Goal: Information Seeking & Learning: Learn about a topic

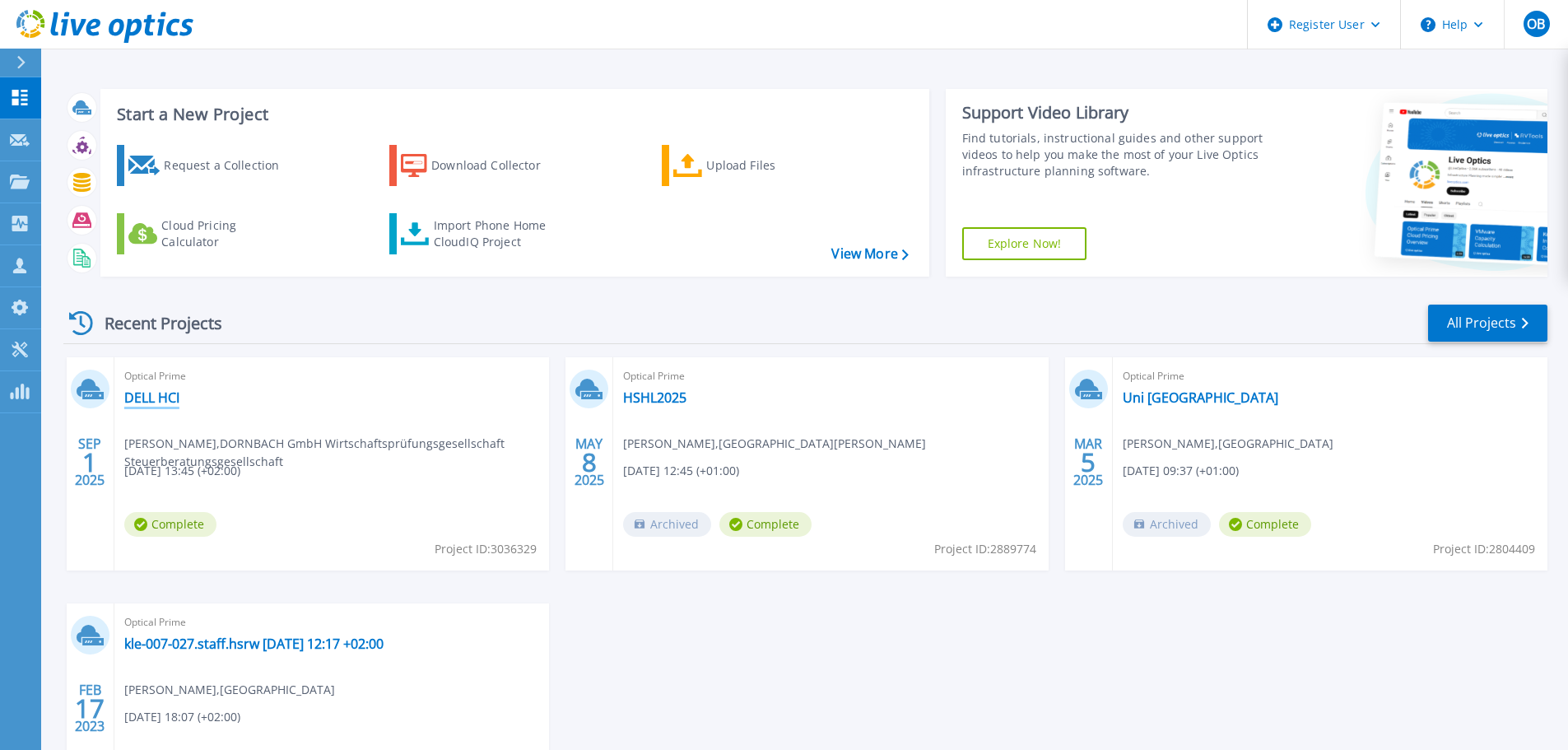
click at [152, 399] on link "DELL HCI" at bounding box center [152, 397] width 55 height 16
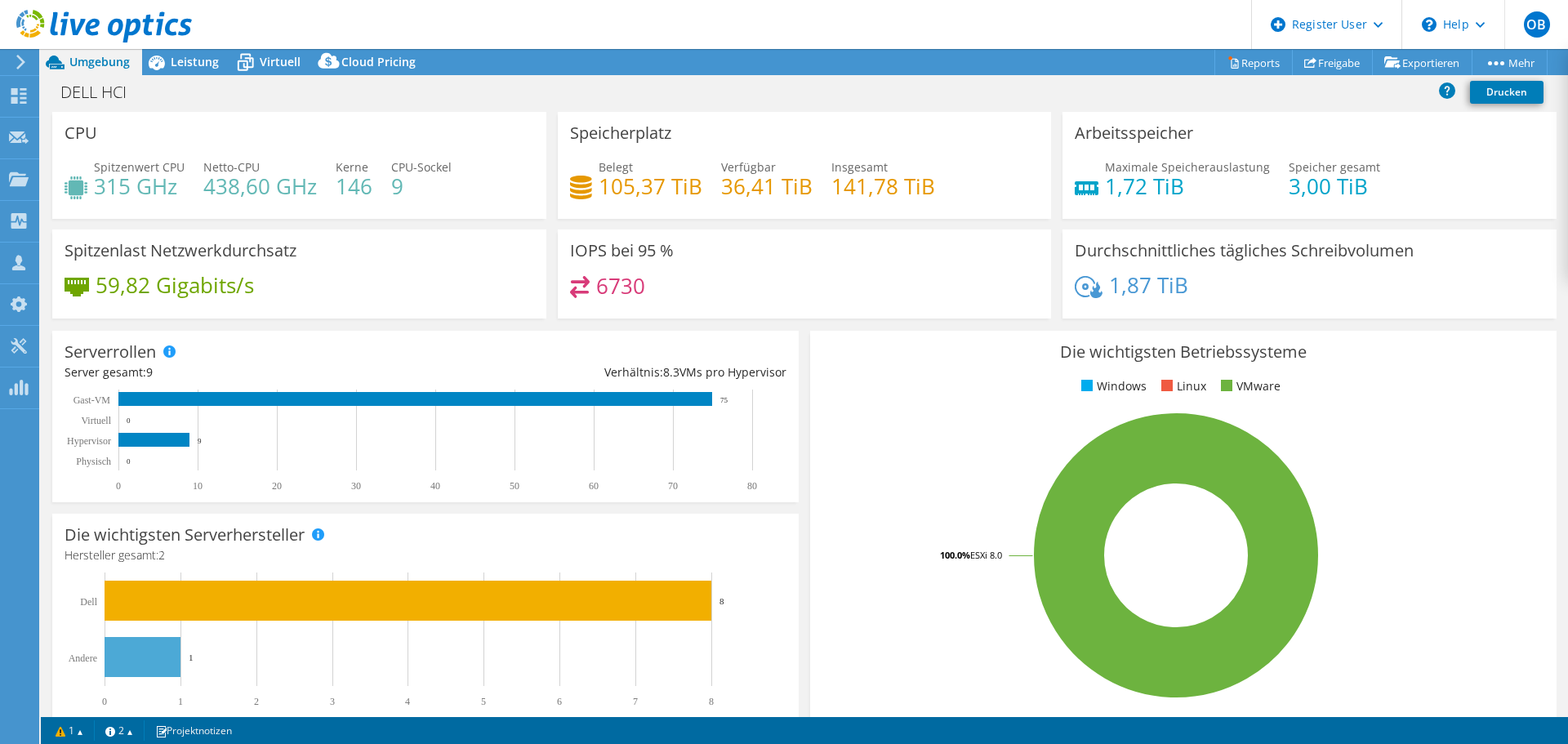
click at [189, 59] on span "Leistung" at bounding box center [195, 61] width 48 height 15
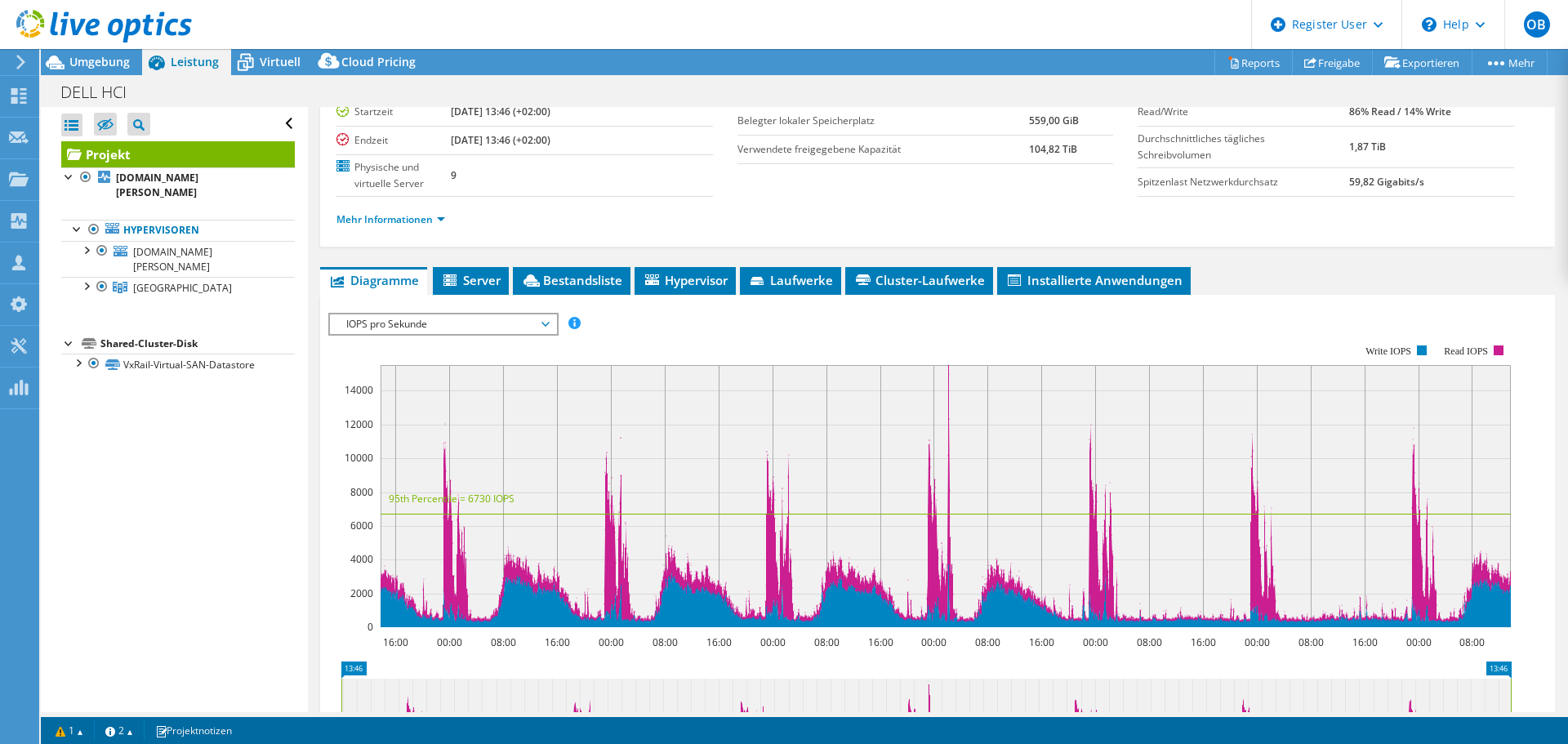
scroll to position [245, 0]
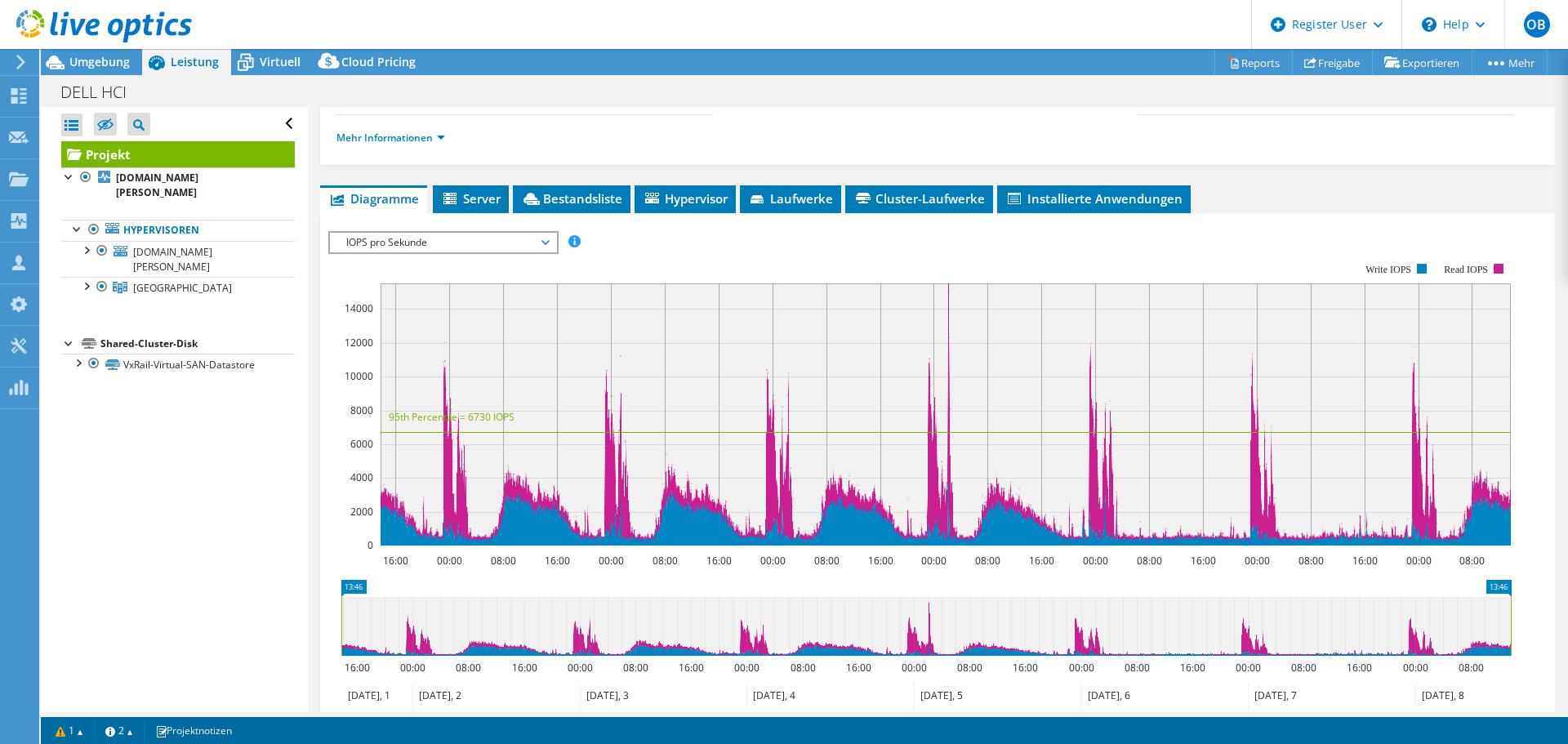
click at [400, 238] on span "IOPS pro Sekunde" at bounding box center [443, 242] width 210 height 20
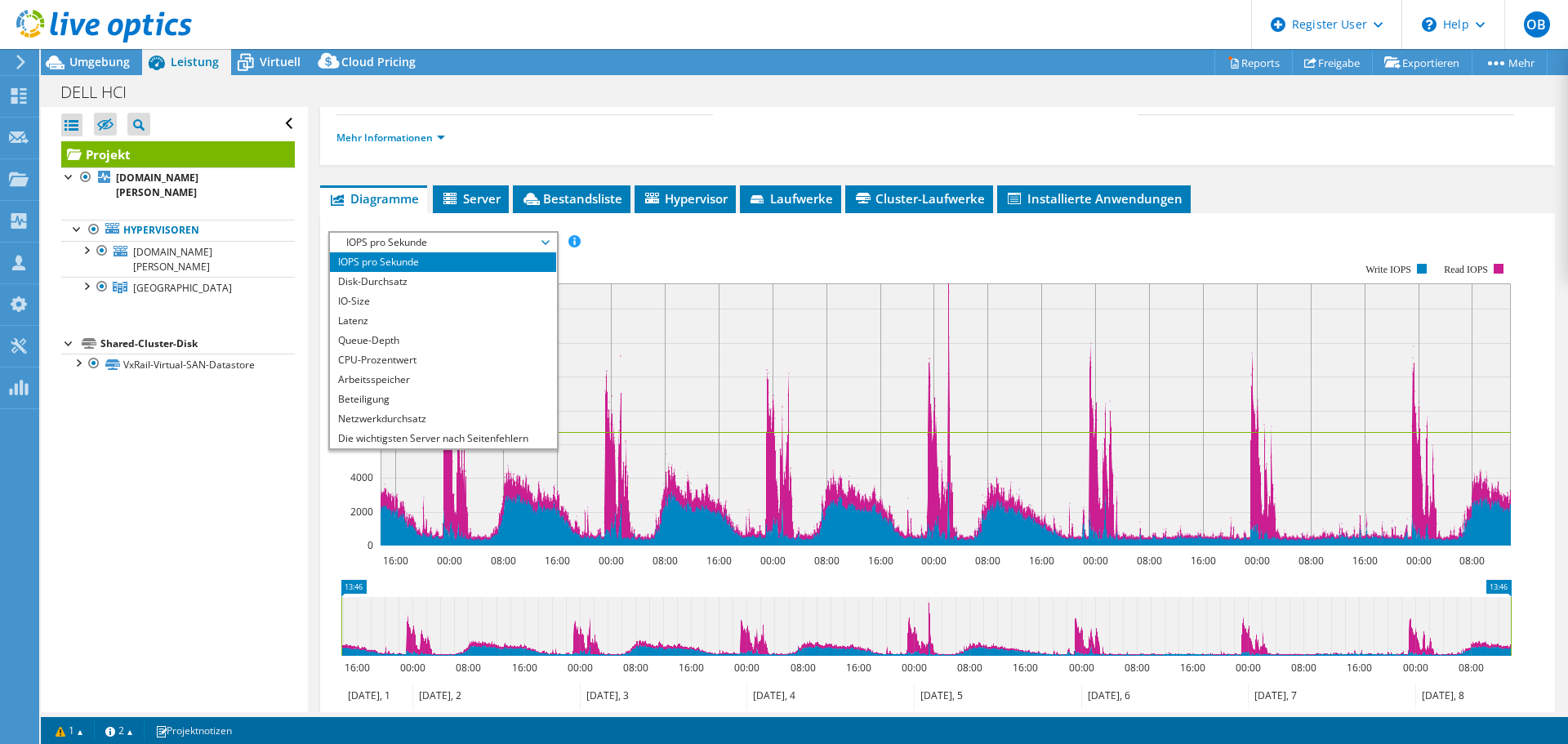
click at [389, 313] on li "Latenz" at bounding box center [443, 320] width 226 height 20
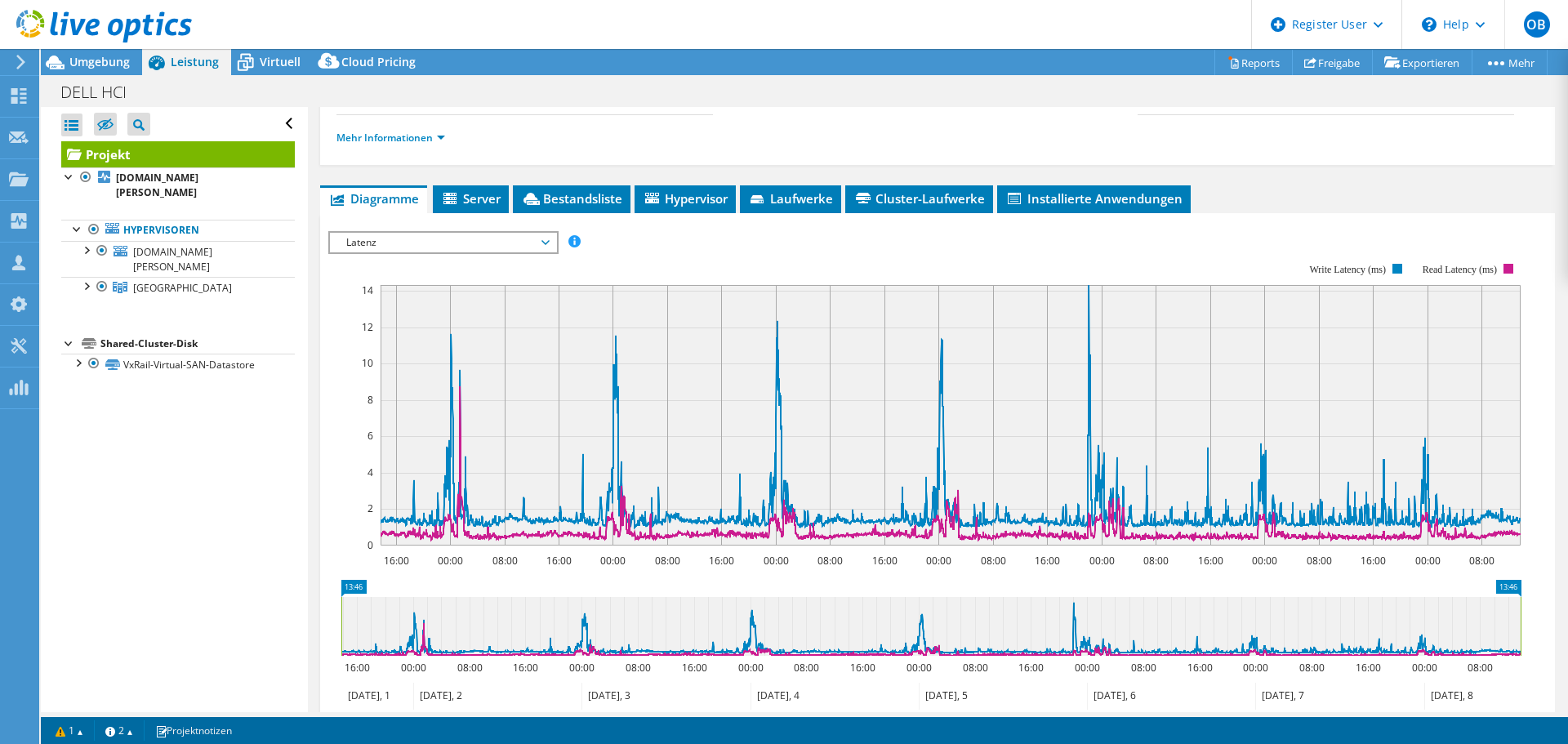
click at [415, 231] on div "Latenz IOPS pro Sekunde Disk-Durchsatz IO-Size Latenz Queue-Depth CPU-Prozentwe…" at bounding box center [443, 242] width 230 height 23
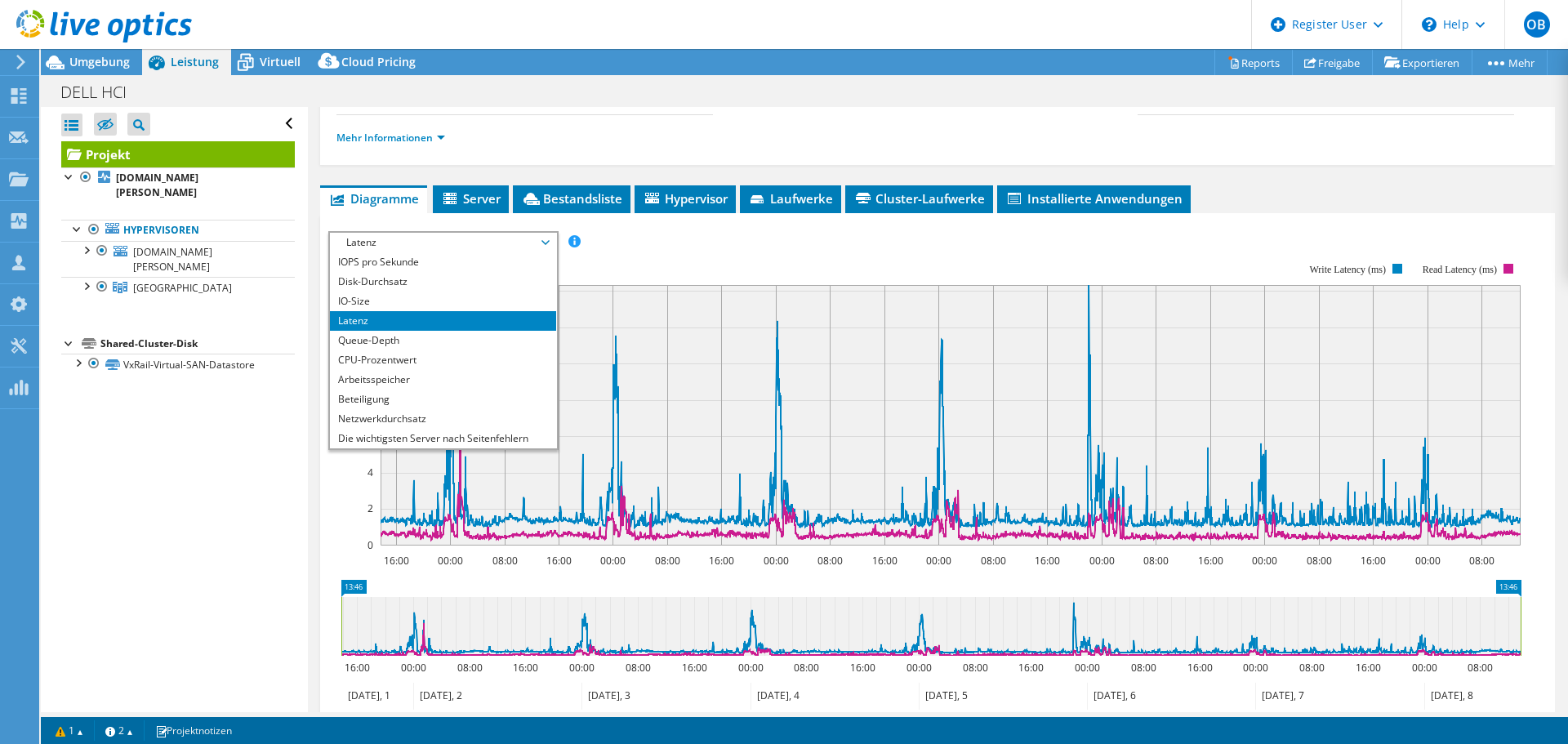
click at [411, 237] on span "Latenz" at bounding box center [443, 242] width 210 height 20
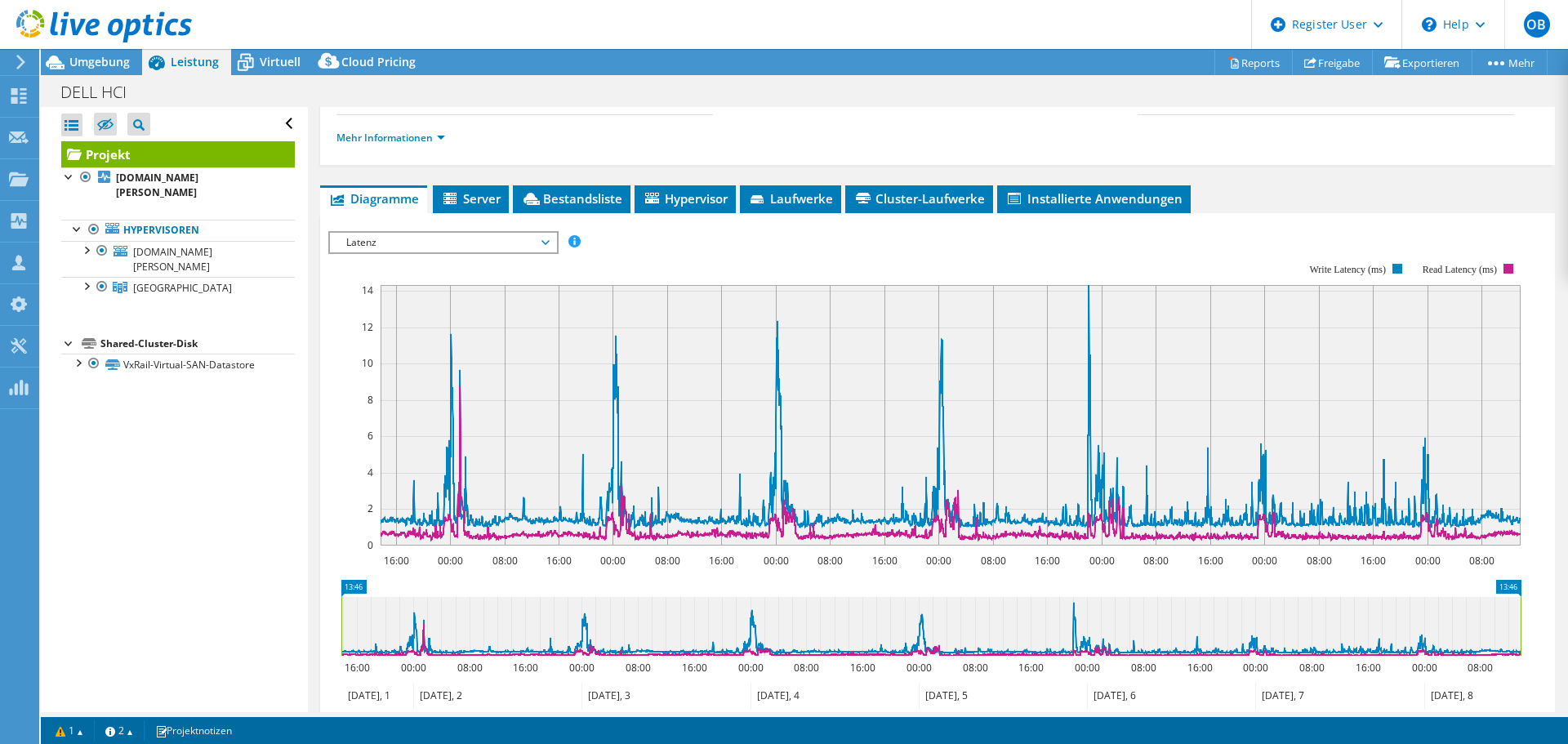
click at [411, 237] on span "Latenz" at bounding box center [443, 242] width 210 height 20
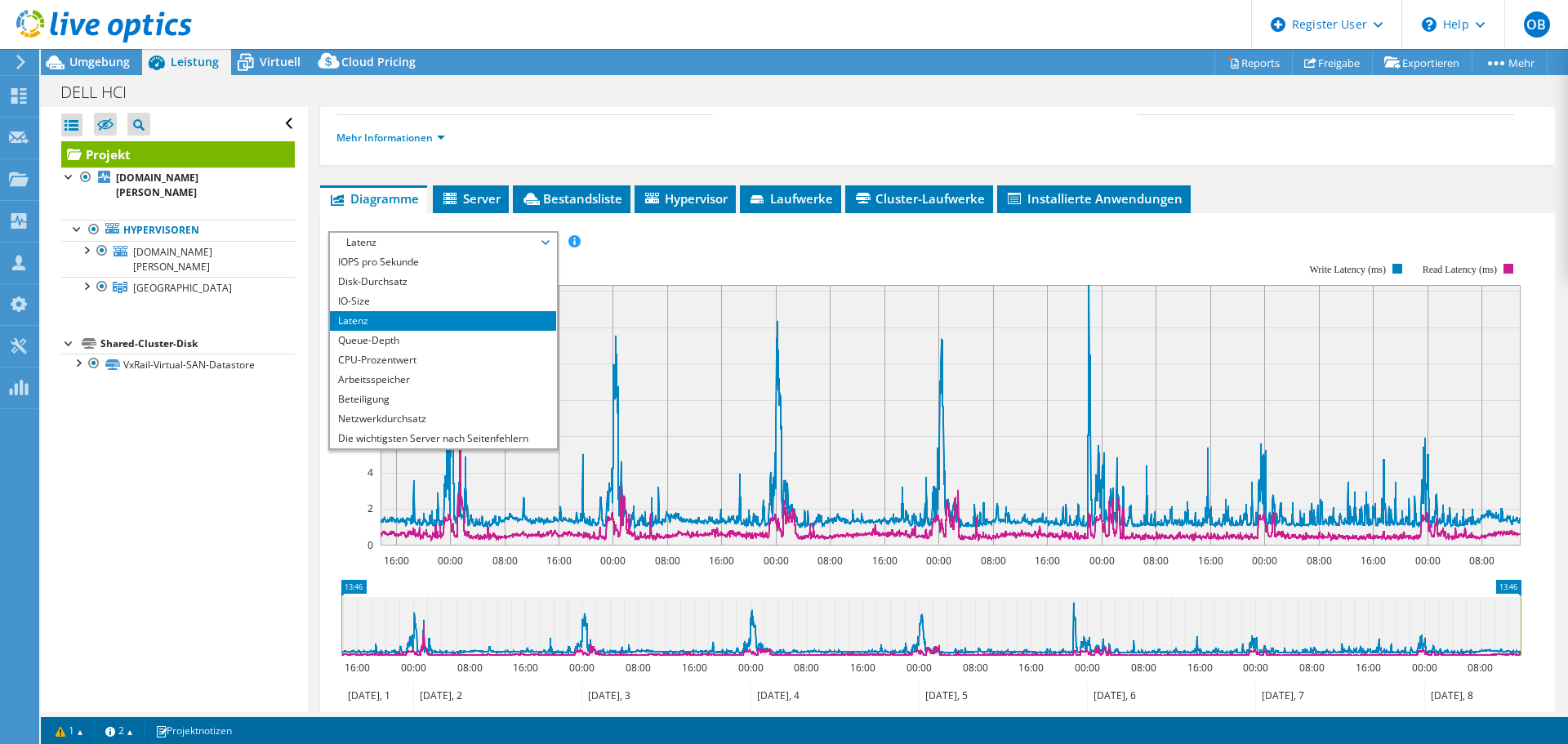
click at [395, 364] on li "CPU-Prozentwert" at bounding box center [443, 359] width 226 height 20
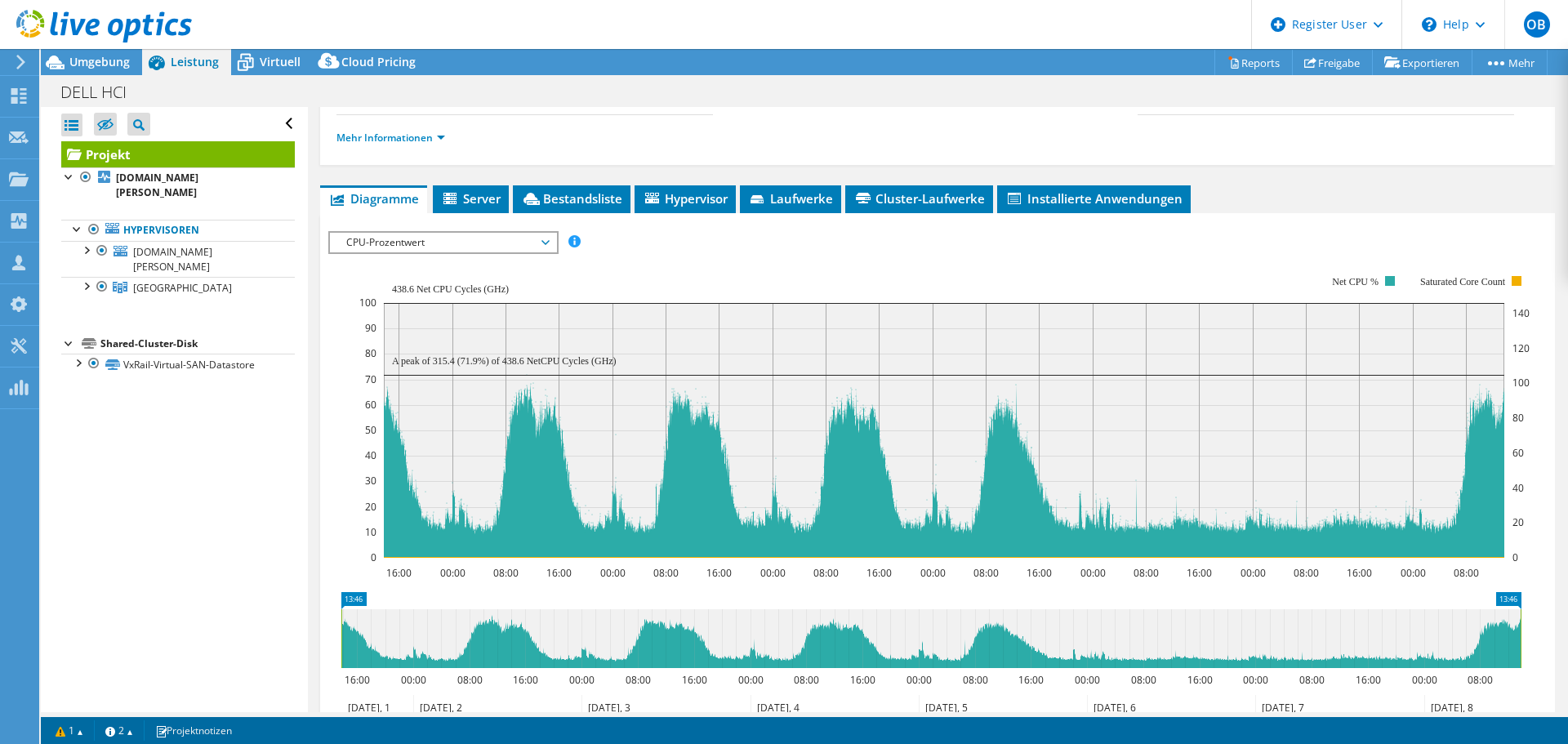
click at [353, 234] on span "CPU-Prozentwert" at bounding box center [443, 242] width 210 height 20
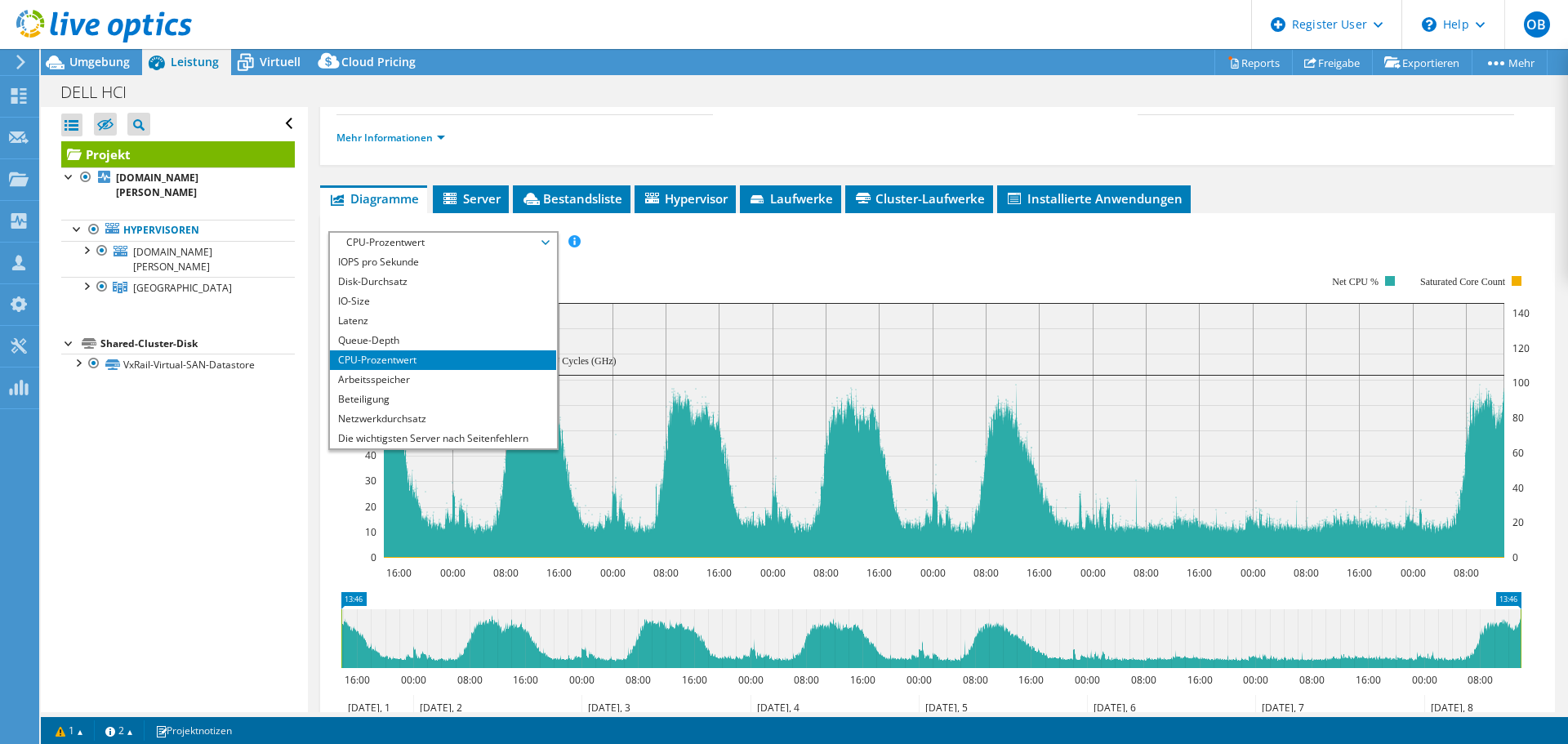
click at [358, 375] on li "Arbeitsspeicher" at bounding box center [443, 379] width 226 height 20
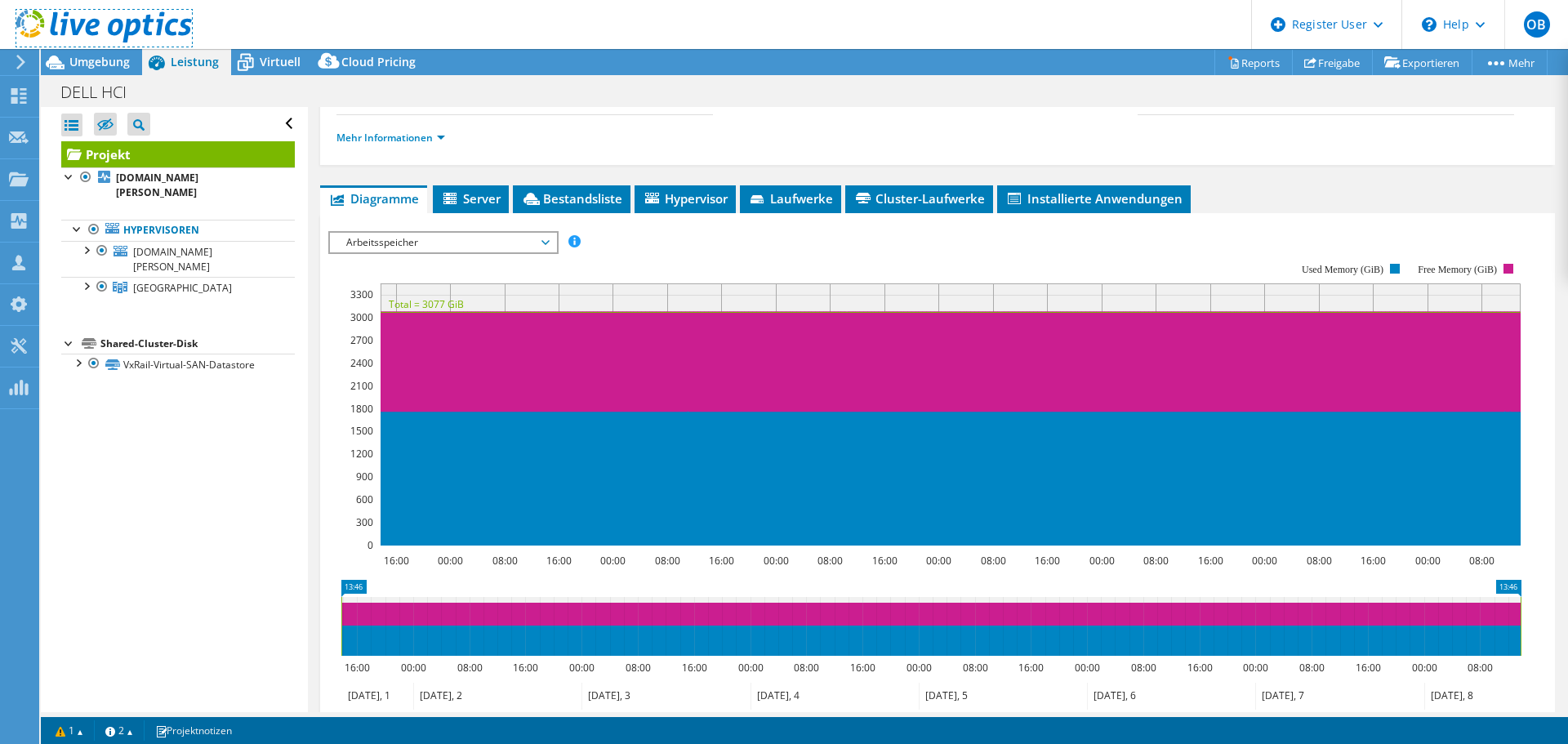
click at [111, 26] on use at bounding box center [104, 26] width 176 height 32
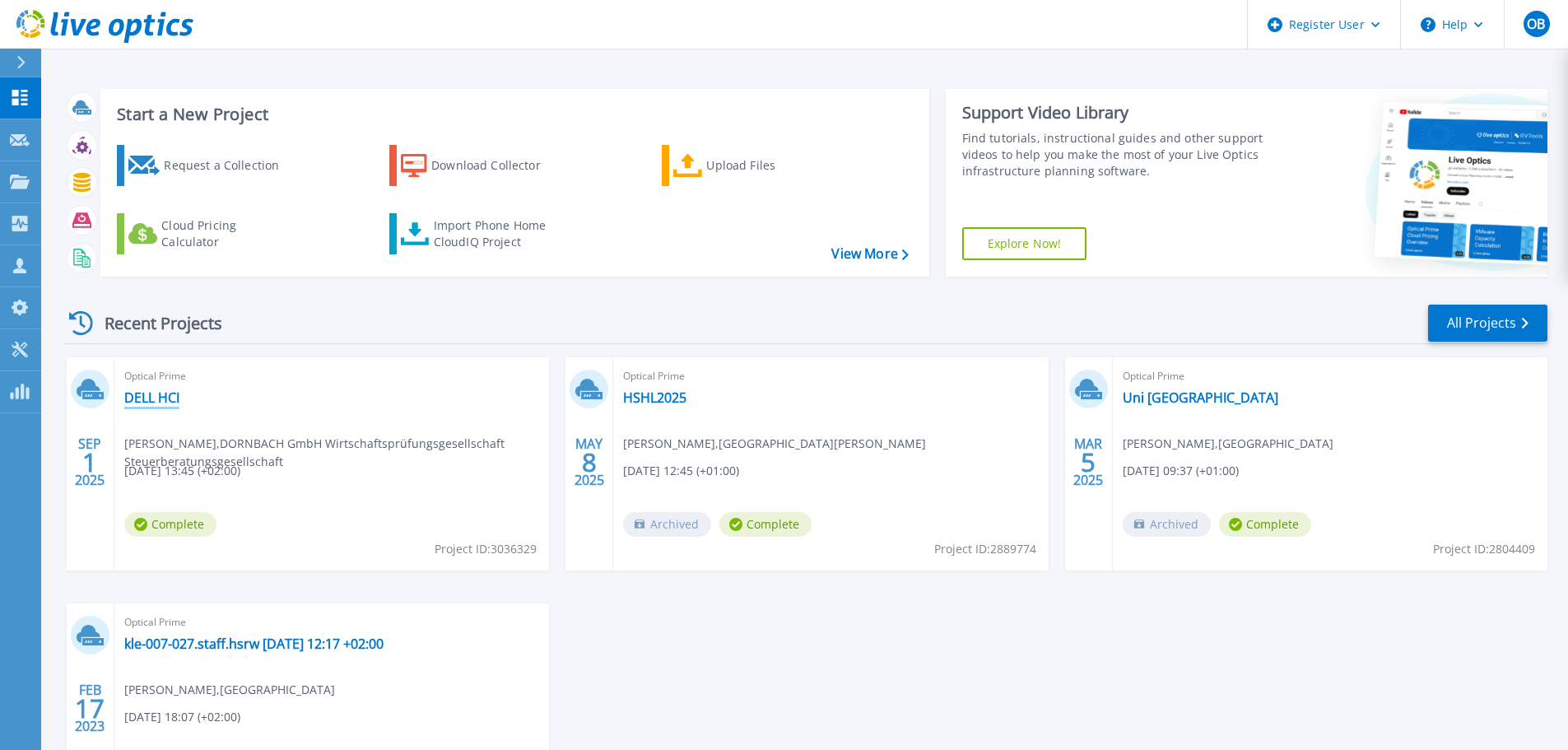
click at [164, 401] on link "DELL HCI" at bounding box center [152, 397] width 55 height 16
